Goal: Task Accomplishment & Management: Complete application form

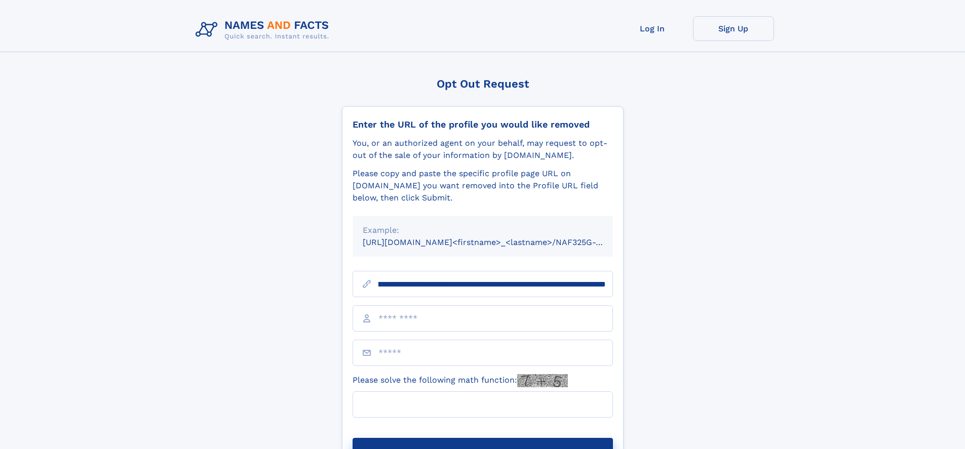
scroll to position [0, 115]
type input "**********"
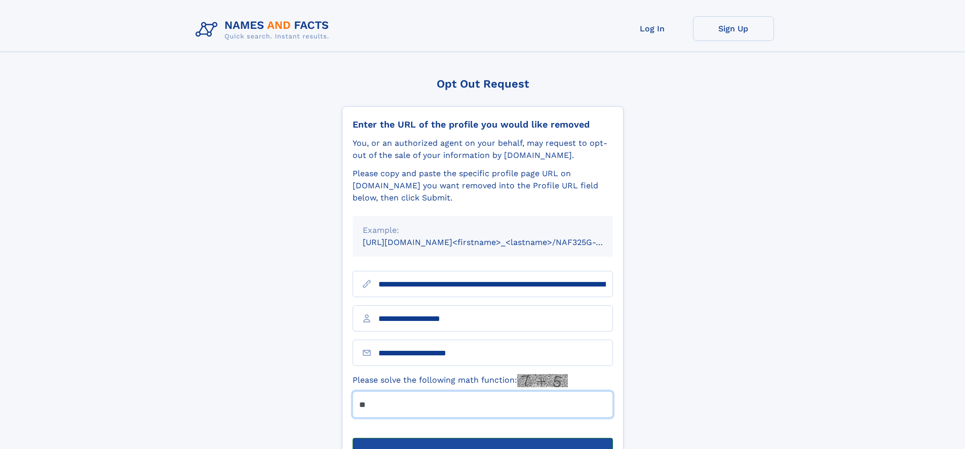
type input "**"
click at [482, 438] on button "Submit Opt Out Request" at bounding box center [482, 454] width 260 height 32
